Goal: Communication & Community: Participate in discussion

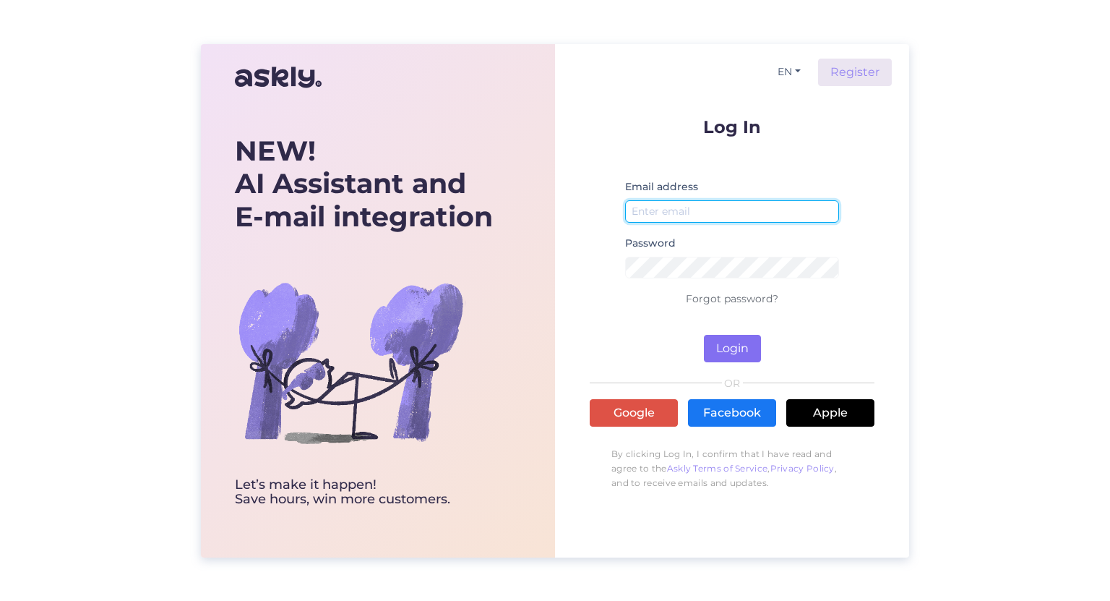
type input "[EMAIL_ADDRESS][DOMAIN_NAME]"
click at [739, 351] on button "Login" at bounding box center [732, 348] width 57 height 27
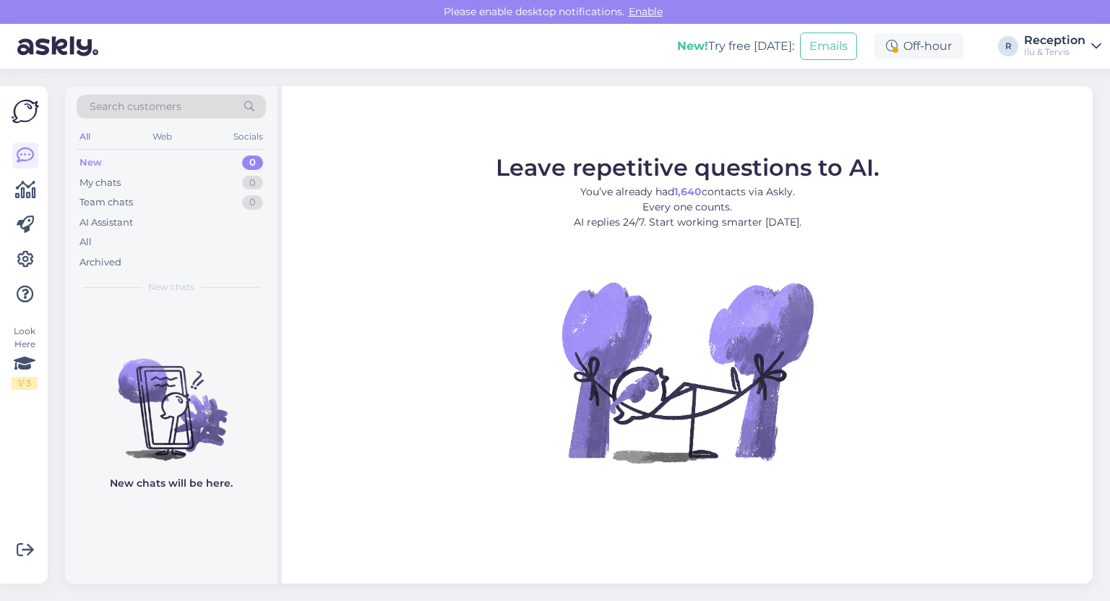
click at [215, 145] on div "All Web Socials" at bounding box center [171, 138] width 189 height 22
click at [187, 182] on div "My chats 0" at bounding box center [171, 183] width 189 height 20
click at [181, 203] on div "Team chats 0" at bounding box center [171, 202] width 189 height 20
click at [176, 164] on div "New 0" at bounding box center [171, 163] width 189 height 20
click at [1052, 54] on div "Ilu & Tervis" at bounding box center [1054, 52] width 61 height 12
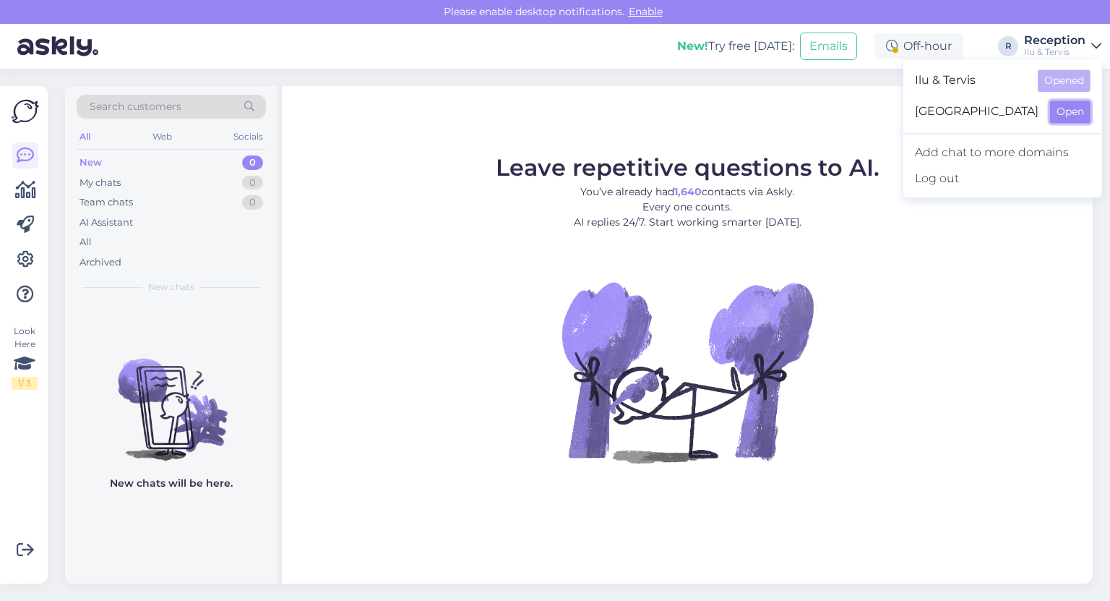
click at [1071, 110] on button "Open" at bounding box center [1070, 111] width 40 height 22
